Goal: Book appointment/travel/reservation

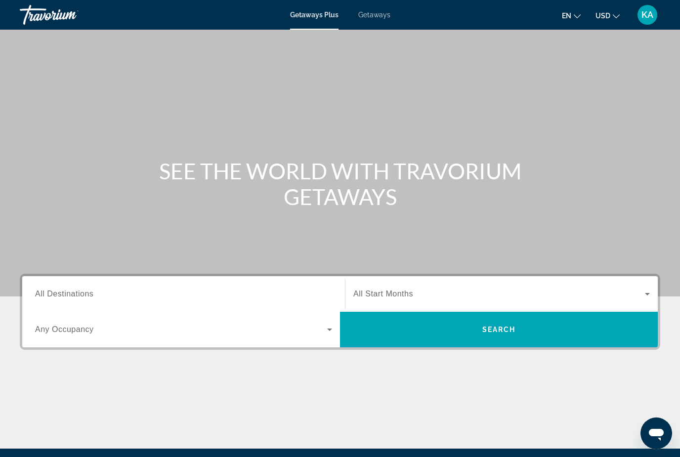
click at [367, 17] on span "Getaways" at bounding box center [374, 15] width 32 height 8
click at [54, 298] on span "All Destinations" at bounding box center [64, 293] width 58 height 8
click at [54, 298] on input "Destination All Destinations" at bounding box center [183, 294] width 297 height 12
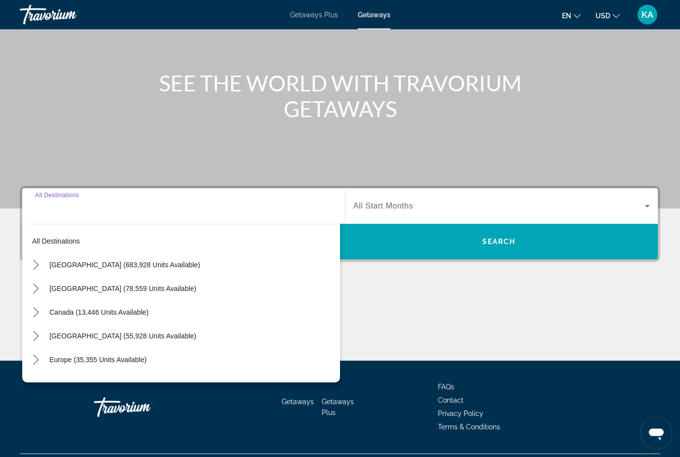
scroll to position [113, 0]
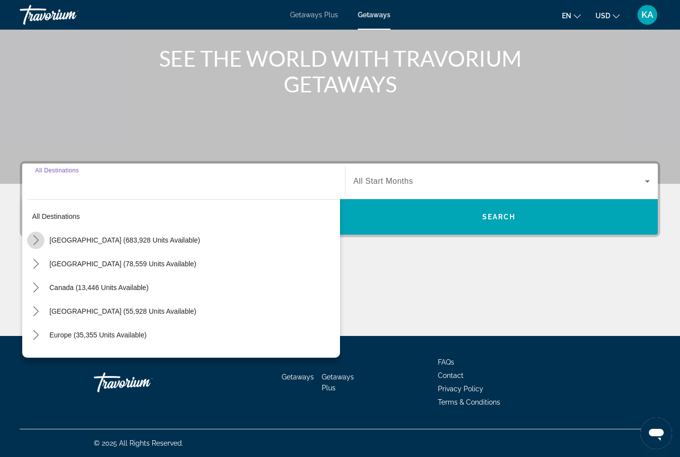
click at [37, 245] on mat-icon "Toggle United States (683,928 units available) submenu" at bounding box center [35, 240] width 17 height 17
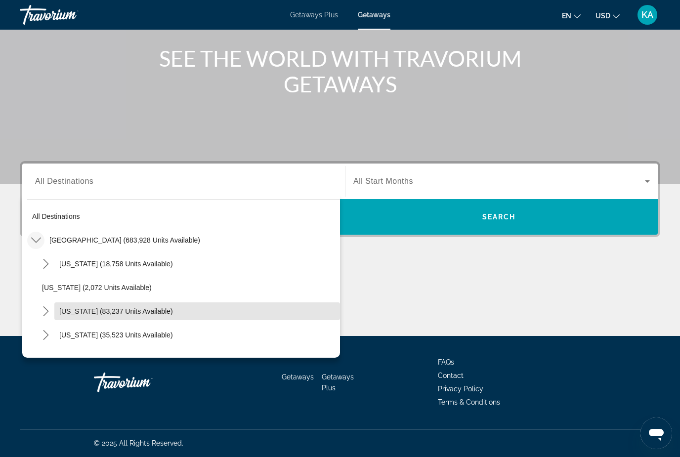
scroll to position [51, 0]
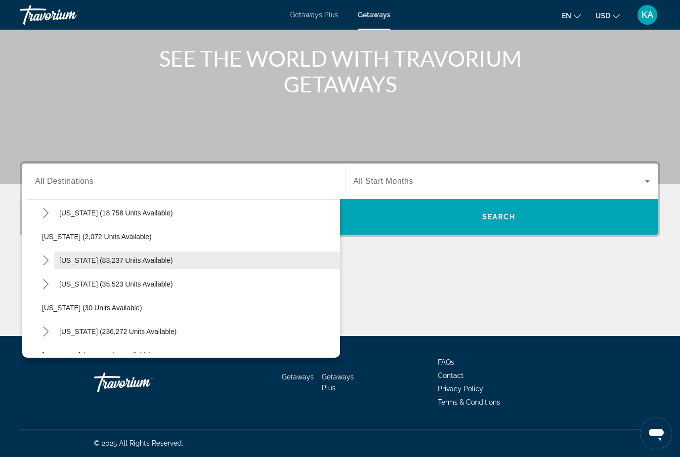
click at [124, 265] on span "Select destination: California (83,237 units available)" at bounding box center [196, 260] width 285 height 24
type input "**********"
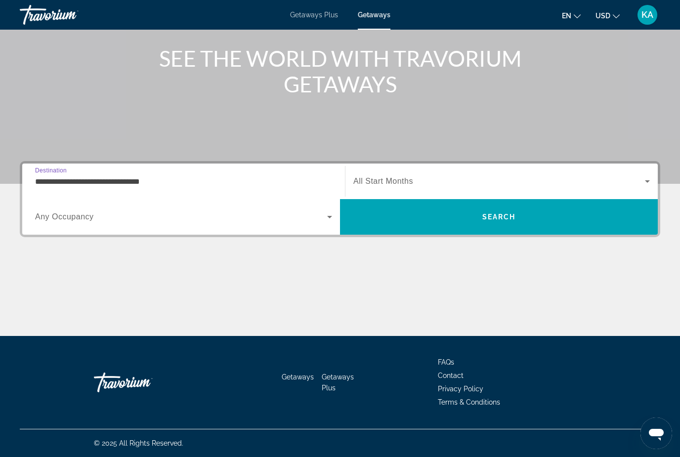
click at [424, 184] on span "Search widget" at bounding box center [498, 181] width 291 height 12
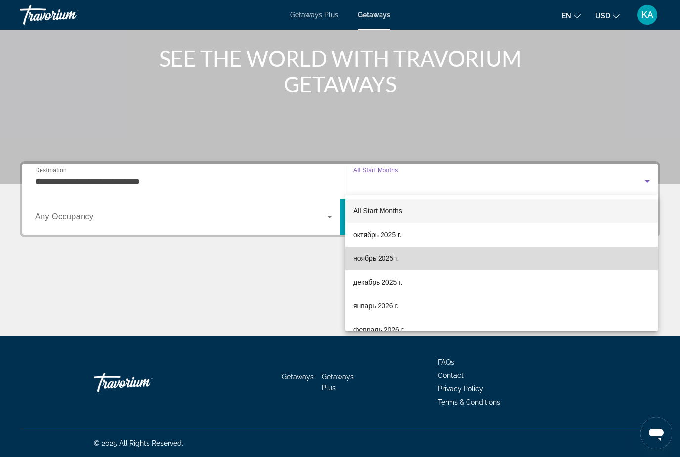
click at [394, 260] on span "ноябрь 2025 г." at bounding box center [375, 258] width 45 height 12
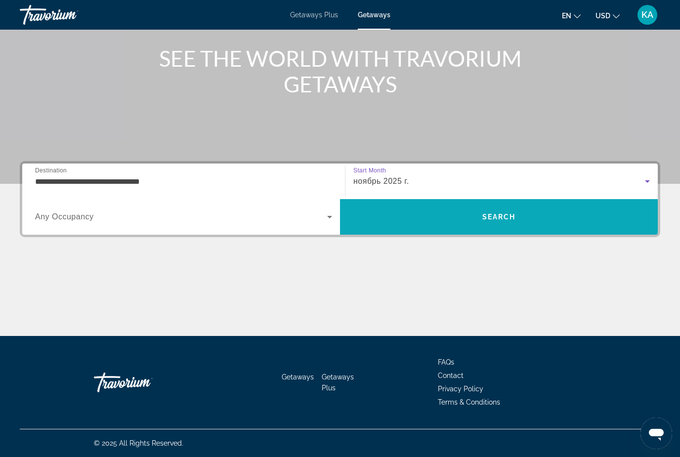
click at [614, 213] on span "Search" at bounding box center [499, 217] width 318 height 24
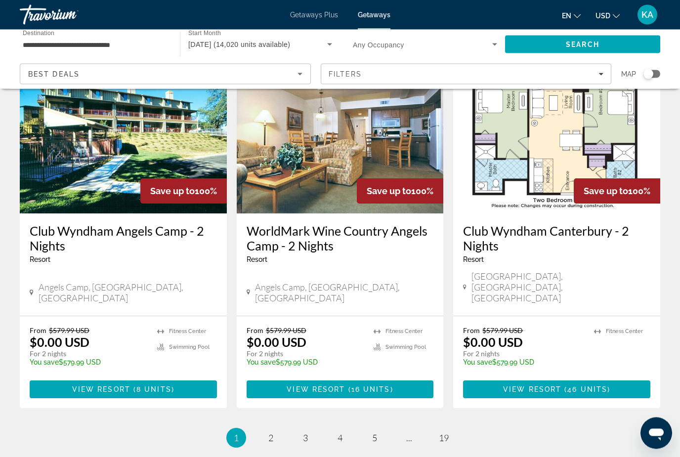
scroll to position [1215, 0]
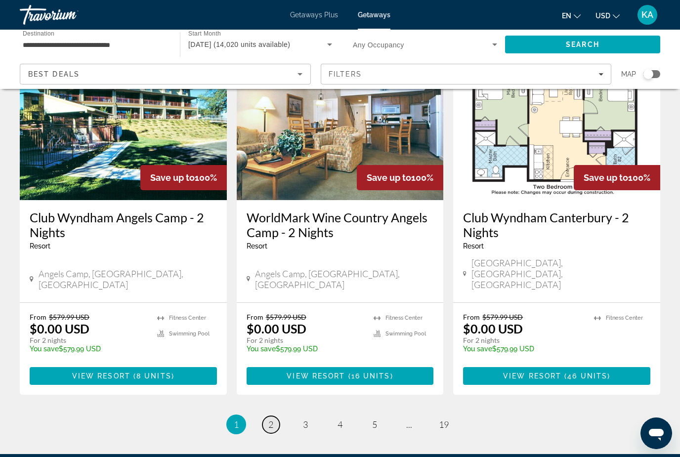
click at [271, 419] on span "2" at bounding box center [270, 424] width 5 height 11
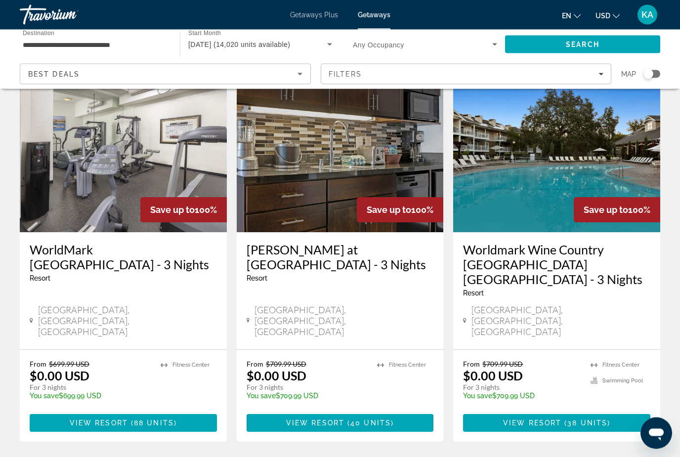
scroll to position [1214, 0]
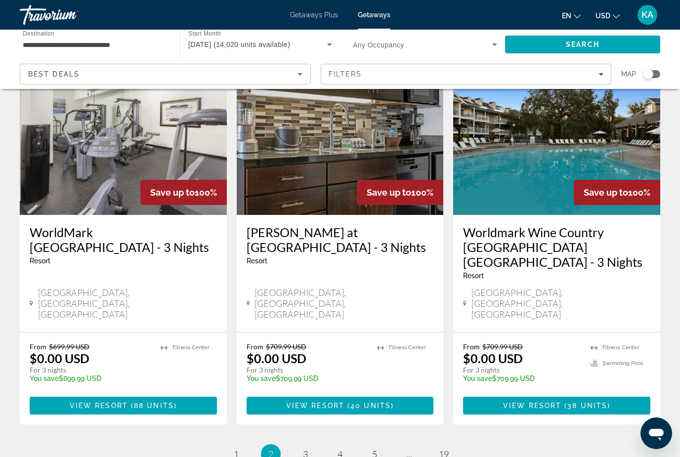
click at [308, 448] on span "3" at bounding box center [305, 453] width 5 height 11
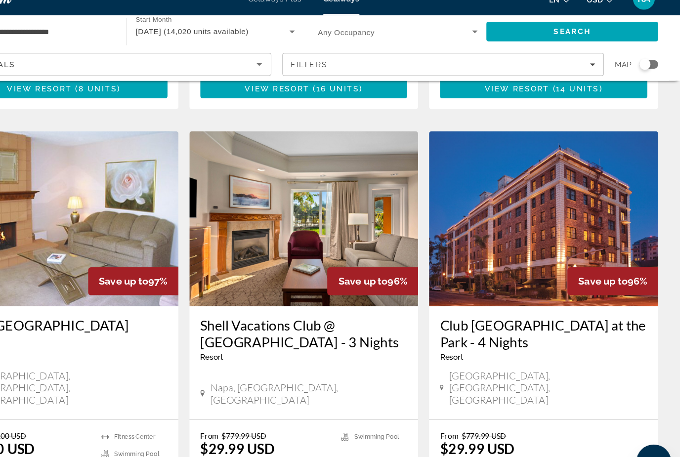
scroll to position [1102, 0]
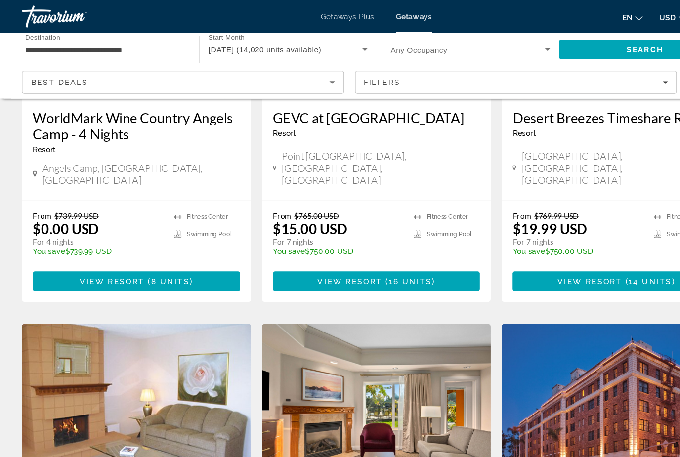
click at [33, 45] on input "**********" at bounding box center [95, 45] width 144 height 12
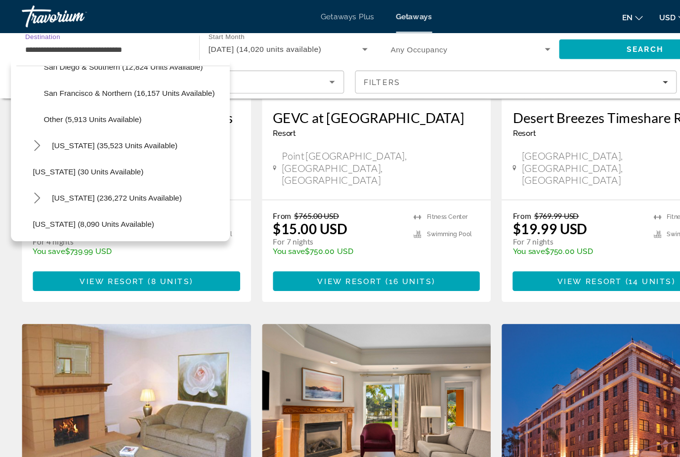
scroll to position [206, 0]
click at [69, 176] on span "[US_STATE] (236,272 units available)" at bounding box center [105, 178] width 117 height 8
type input "**********"
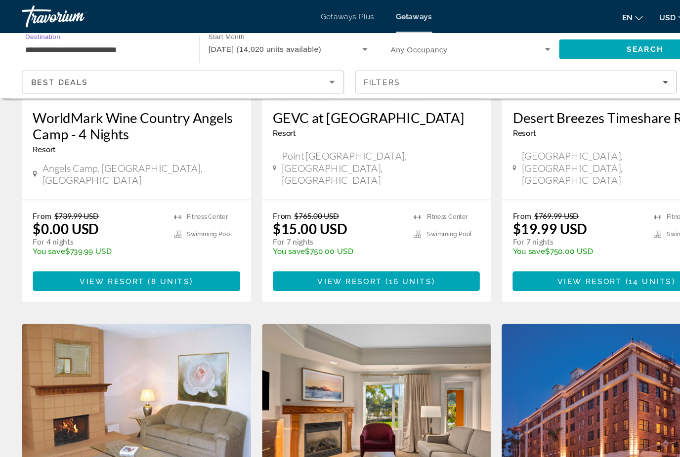
click at [235, 50] on div "[DATE] (14,020 units available)" at bounding box center [257, 45] width 139 height 12
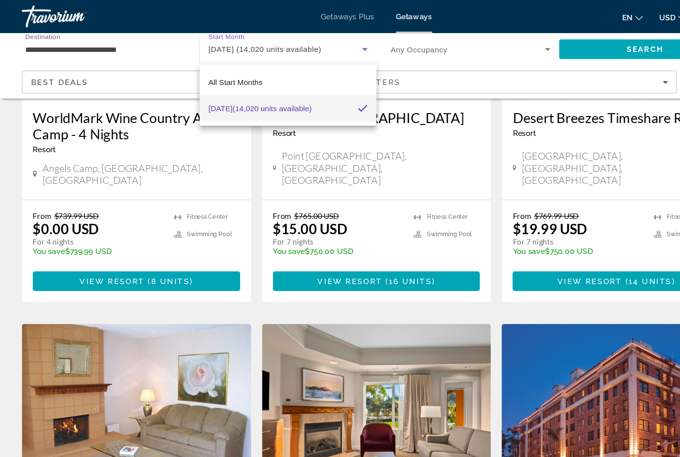
click at [527, 41] on div at bounding box center [340, 228] width 680 height 457
click at [536, 52] on span "Search" at bounding box center [582, 45] width 155 height 24
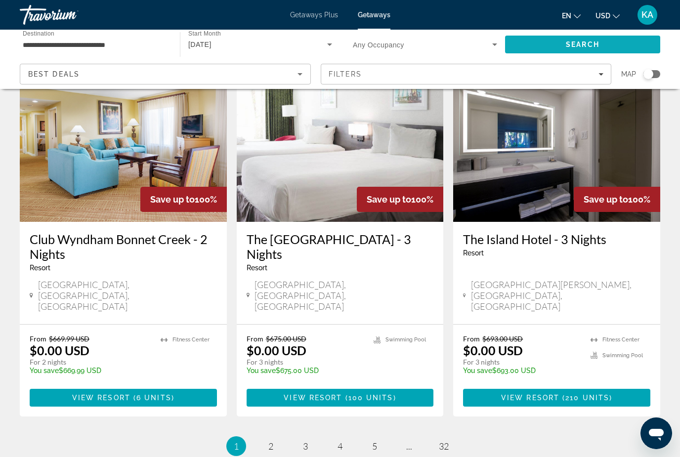
scroll to position [1188, 0]
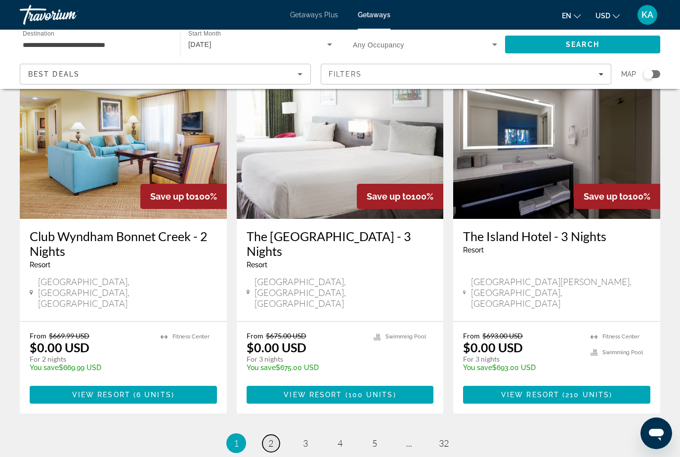
click at [272, 438] on span "2" at bounding box center [270, 443] width 5 height 11
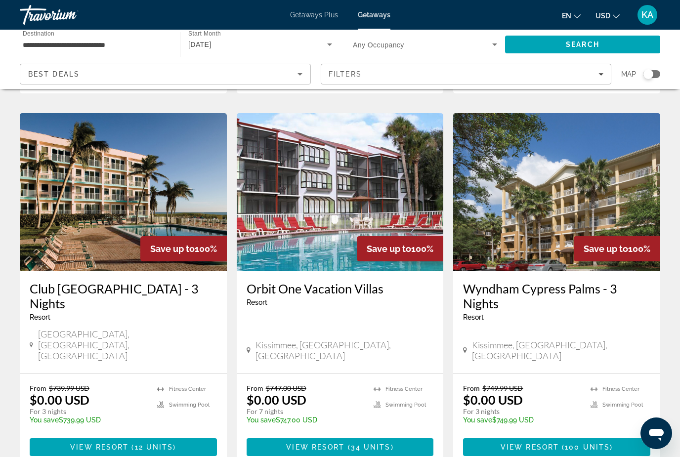
scroll to position [1214, 0]
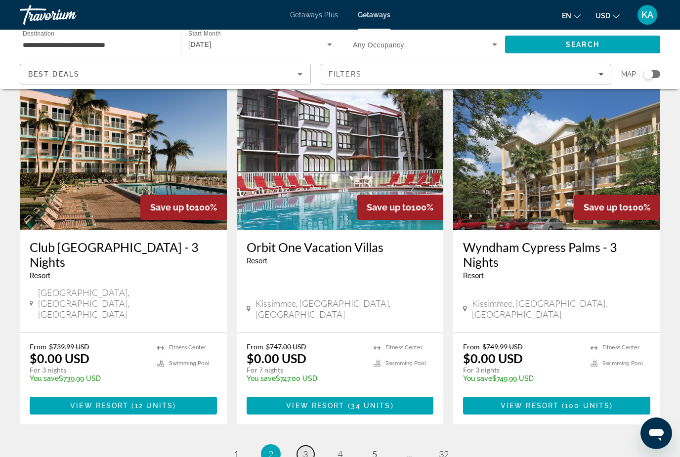
click at [304, 446] on link "page 3" at bounding box center [305, 454] width 17 height 17
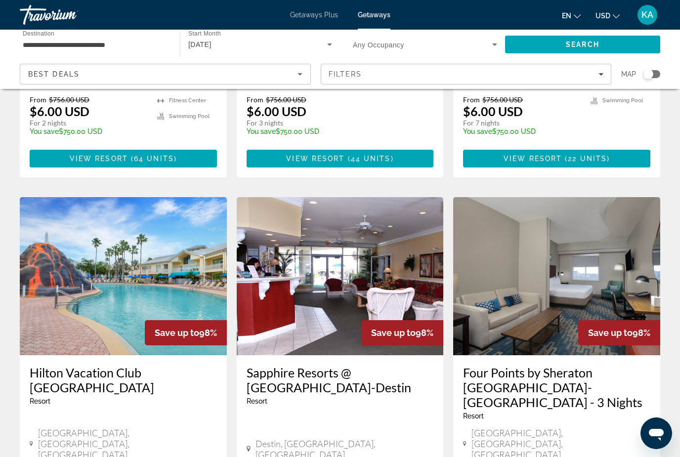
scroll to position [315, 0]
